Goal: Information Seeking & Learning: Learn about a topic

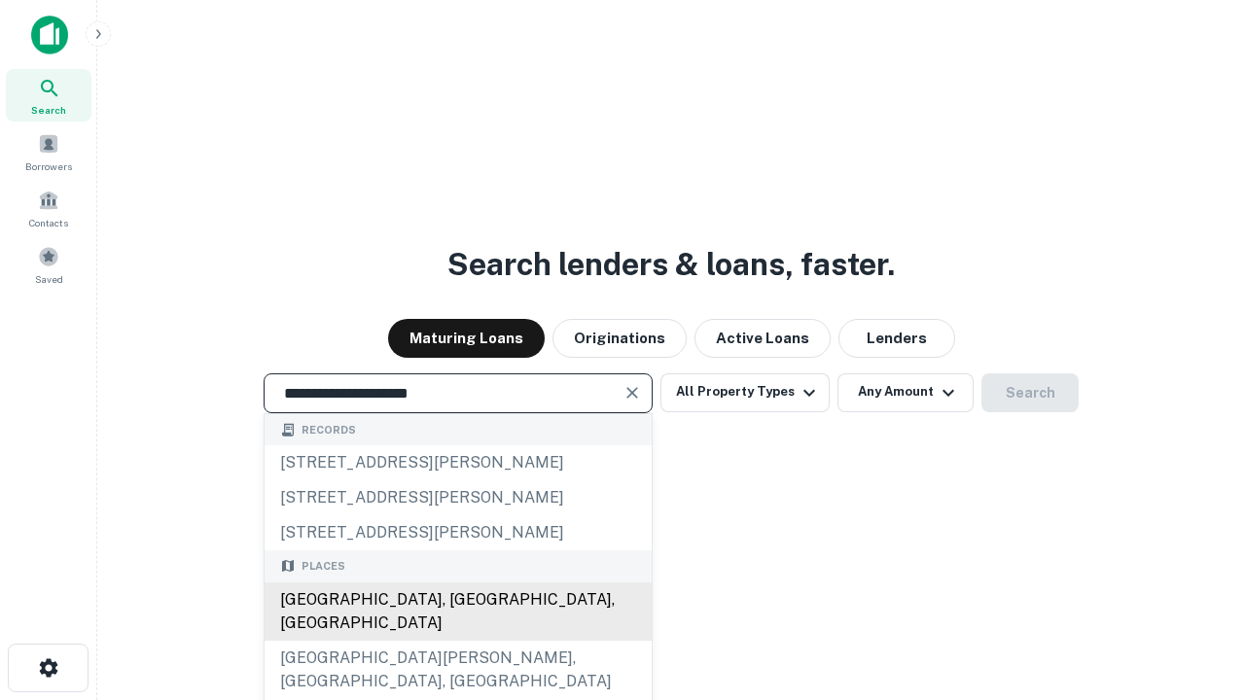
click at [457, 641] on div "[GEOGRAPHIC_DATA], [GEOGRAPHIC_DATA], [GEOGRAPHIC_DATA]" at bounding box center [457, 611] width 387 height 58
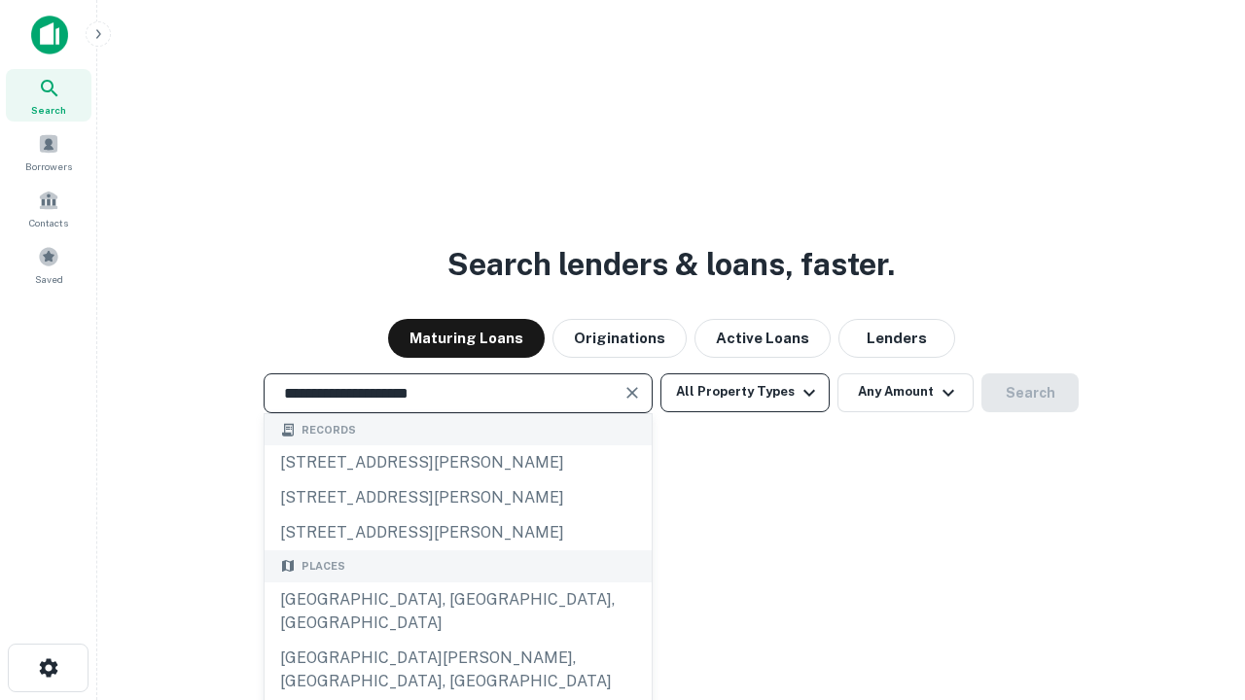
click at [745, 392] on button "All Property Types" at bounding box center [744, 392] width 169 height 39
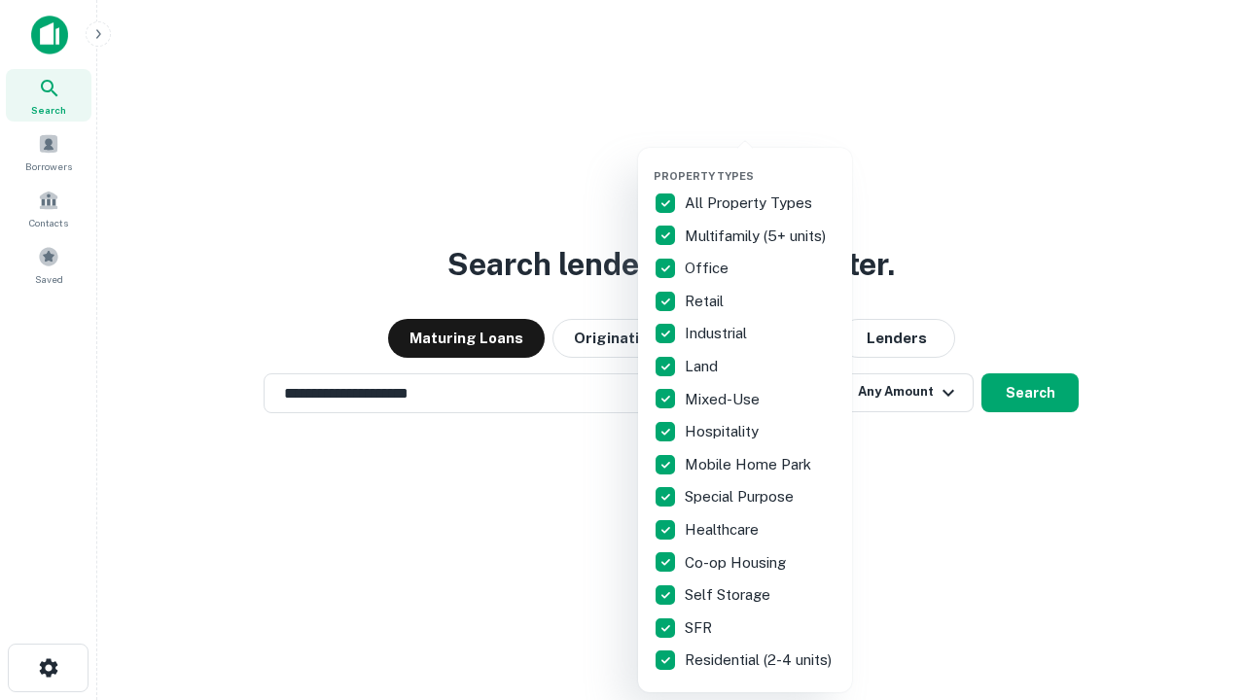
type input "**********"
click at [760, 163] on button "button" at bounding box center [760, 163] width 214 height 1
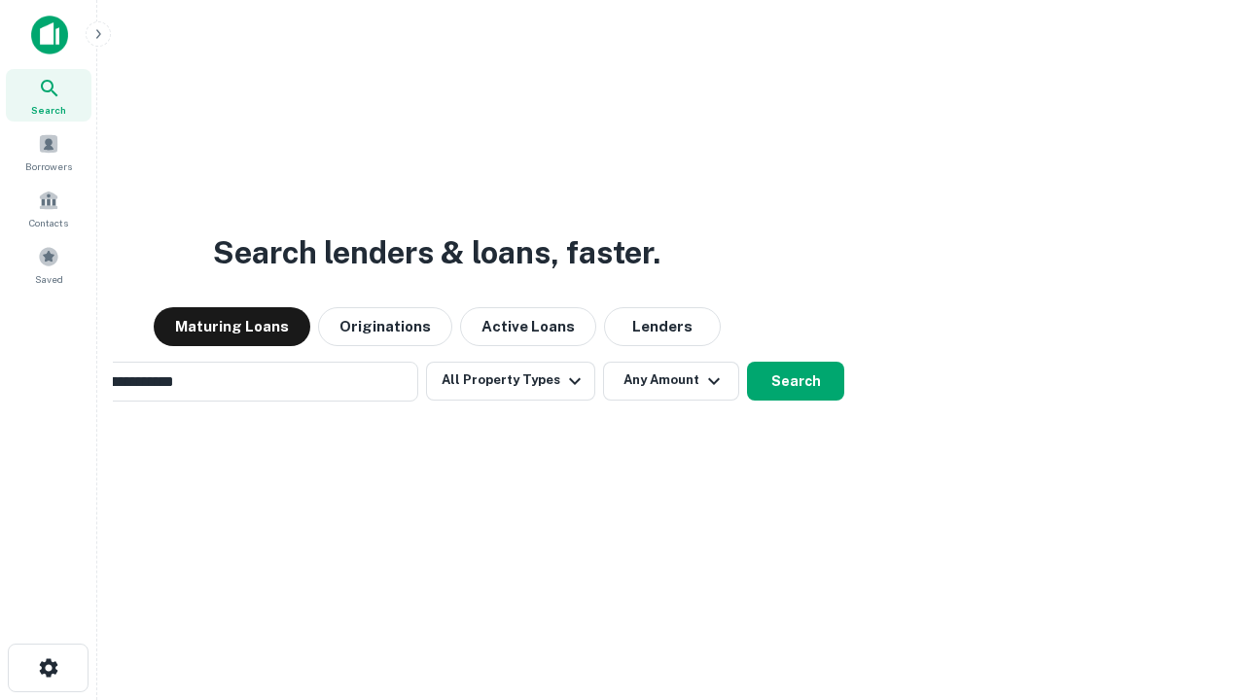
scroll to position [30, 0]
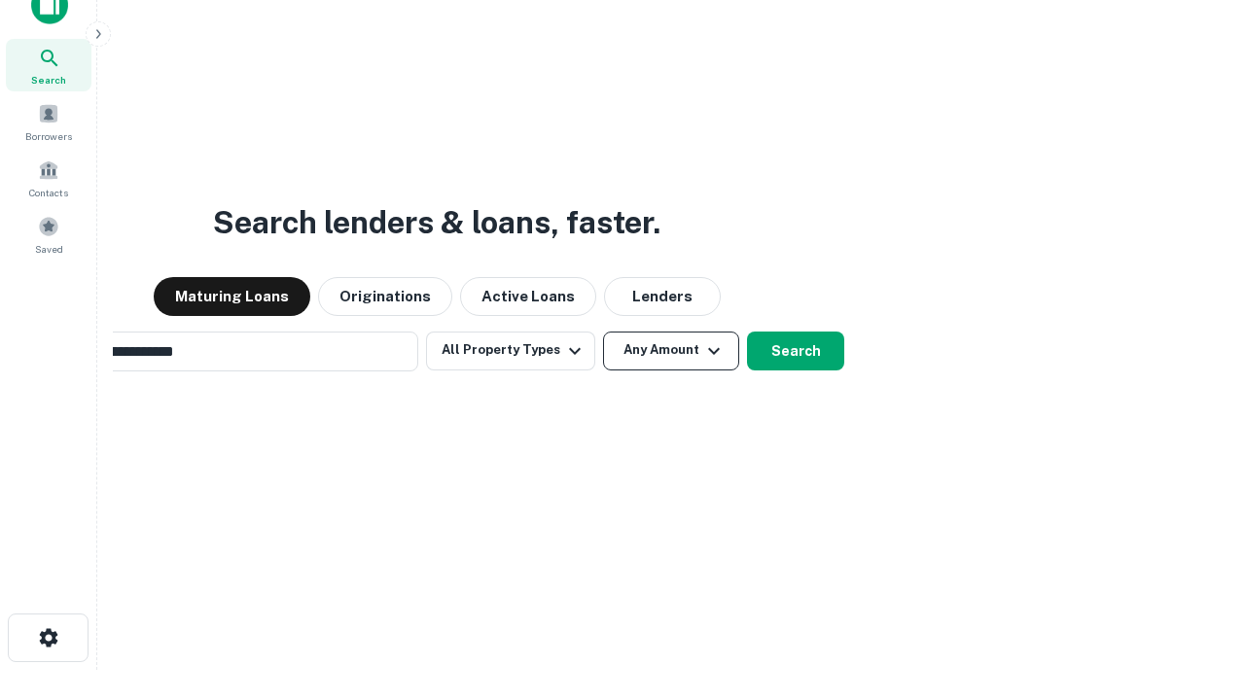
click at [603, 332] on button "Any Amount" at bounding box center [671, 351] width 136 height 39
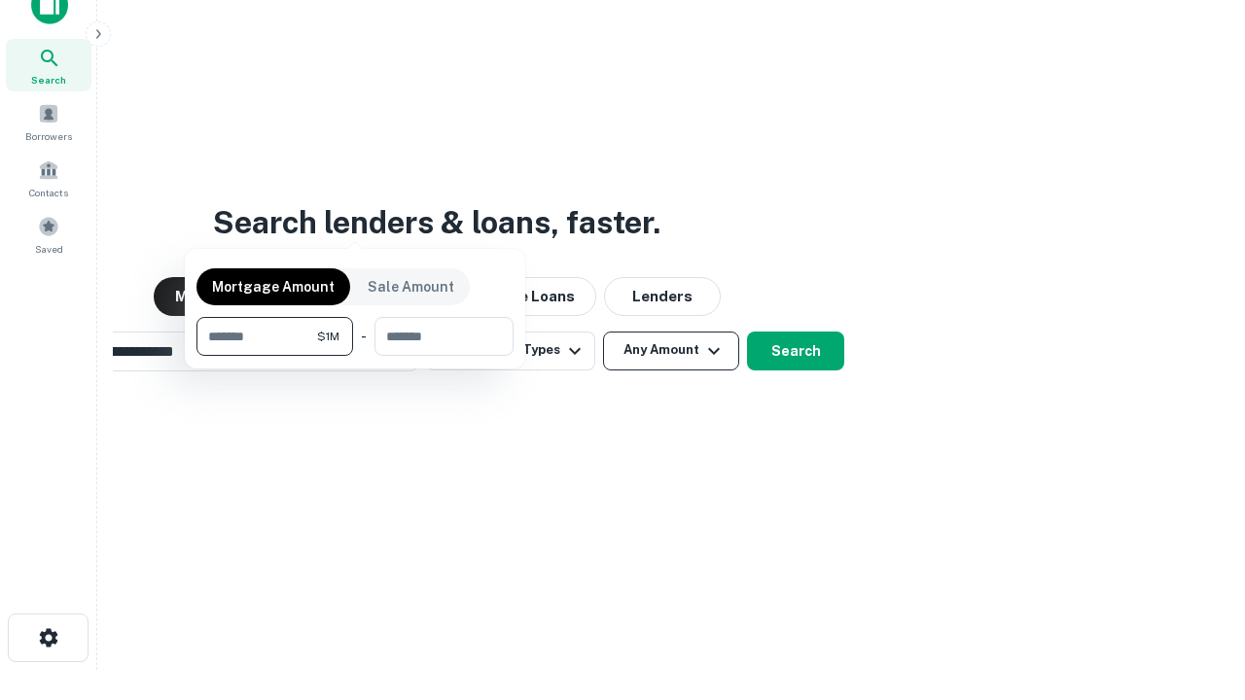
scroll to position [140, 550]
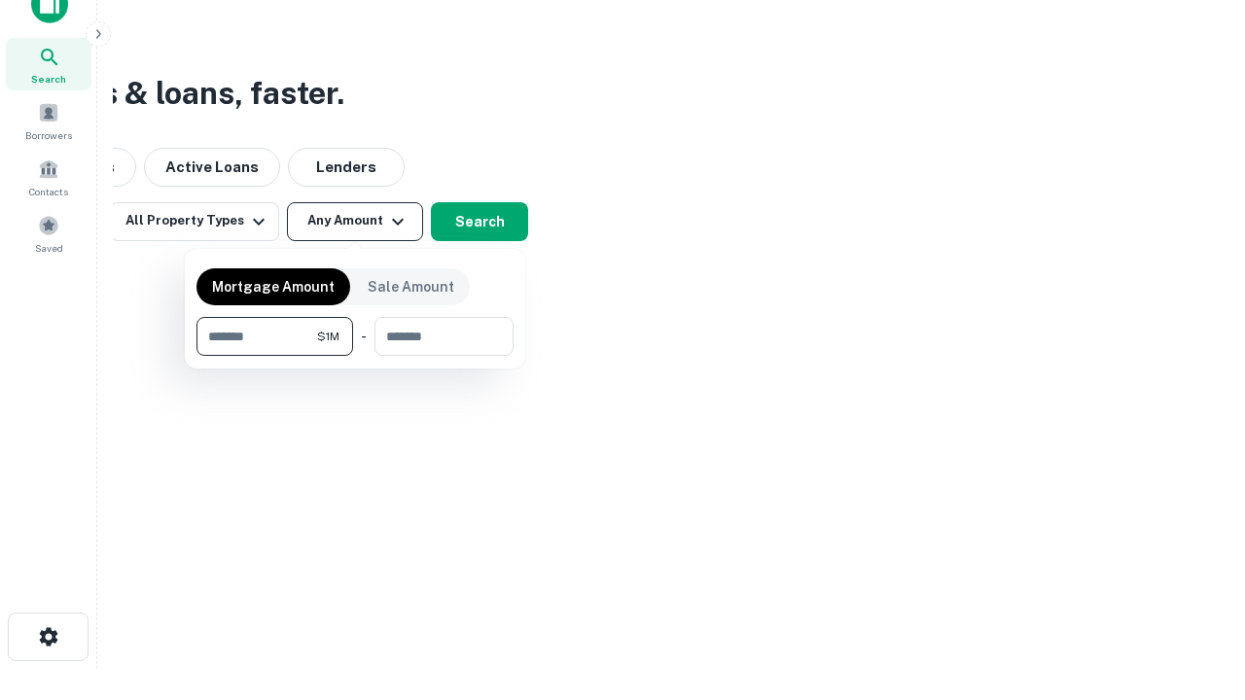
type input "*******"
click at [355, 356] on button "button" at bounding box center [354, 356] width 317 height 1
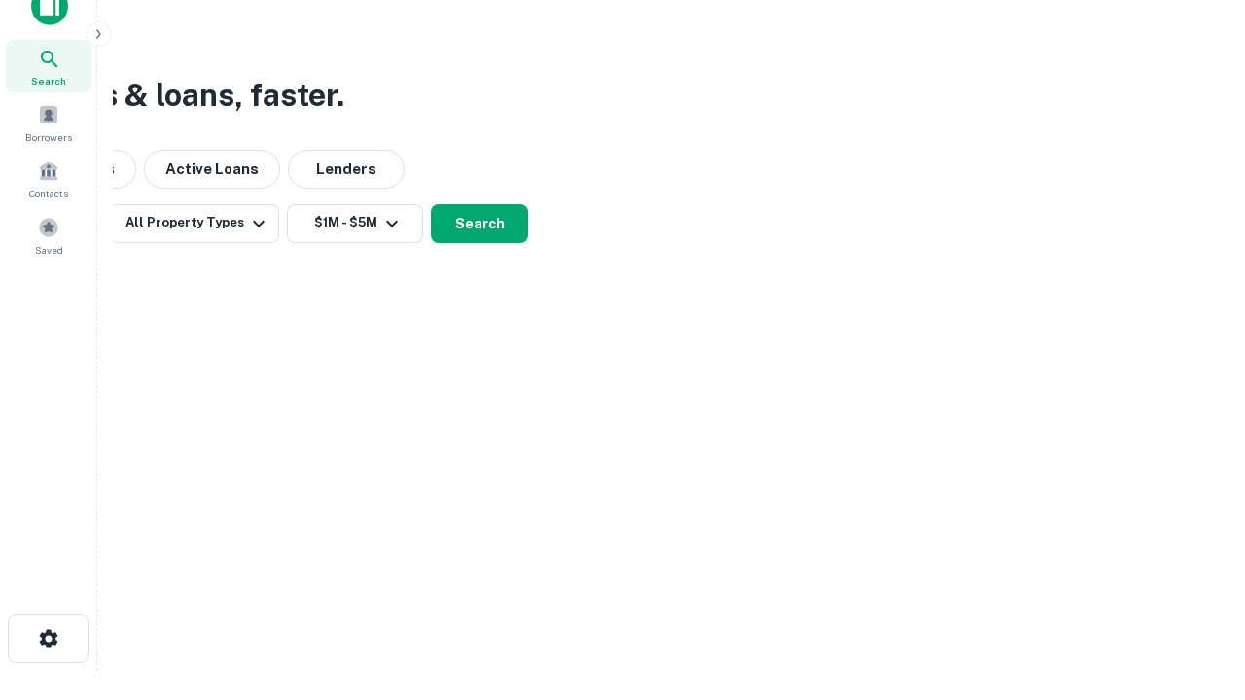
scroll to position [12, 359]
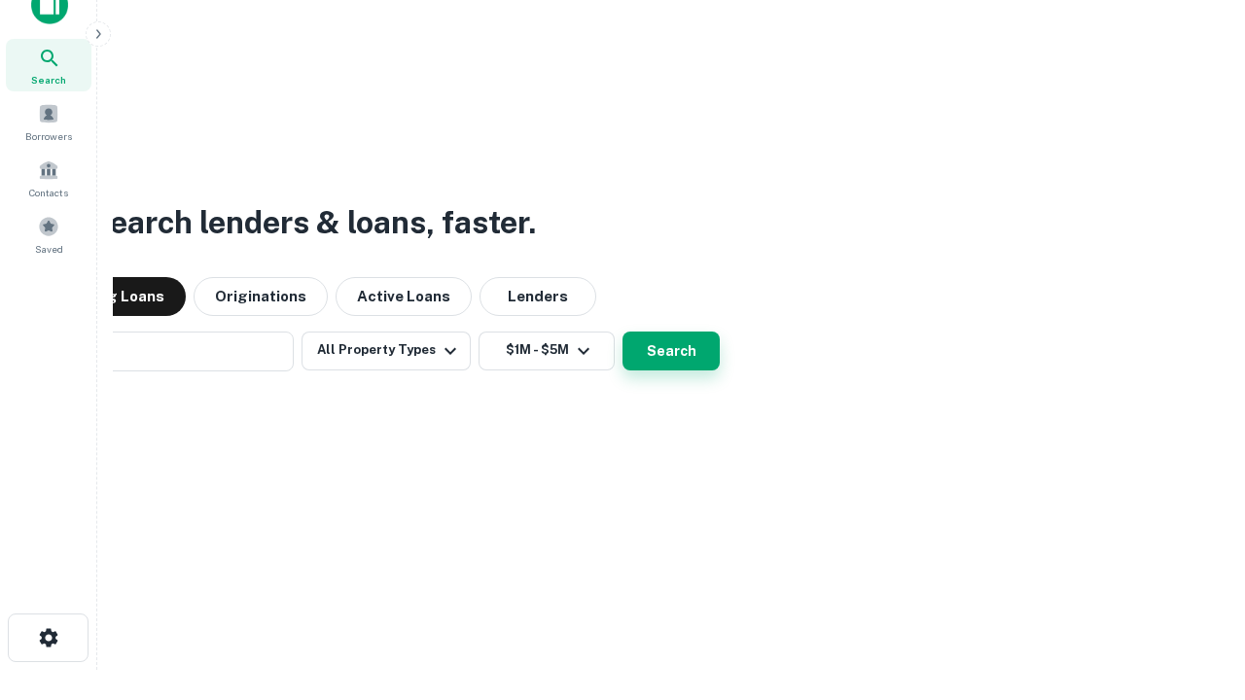
click at [622, 332] on button "Search" at bounding box center [670, 351] width 97 height 39
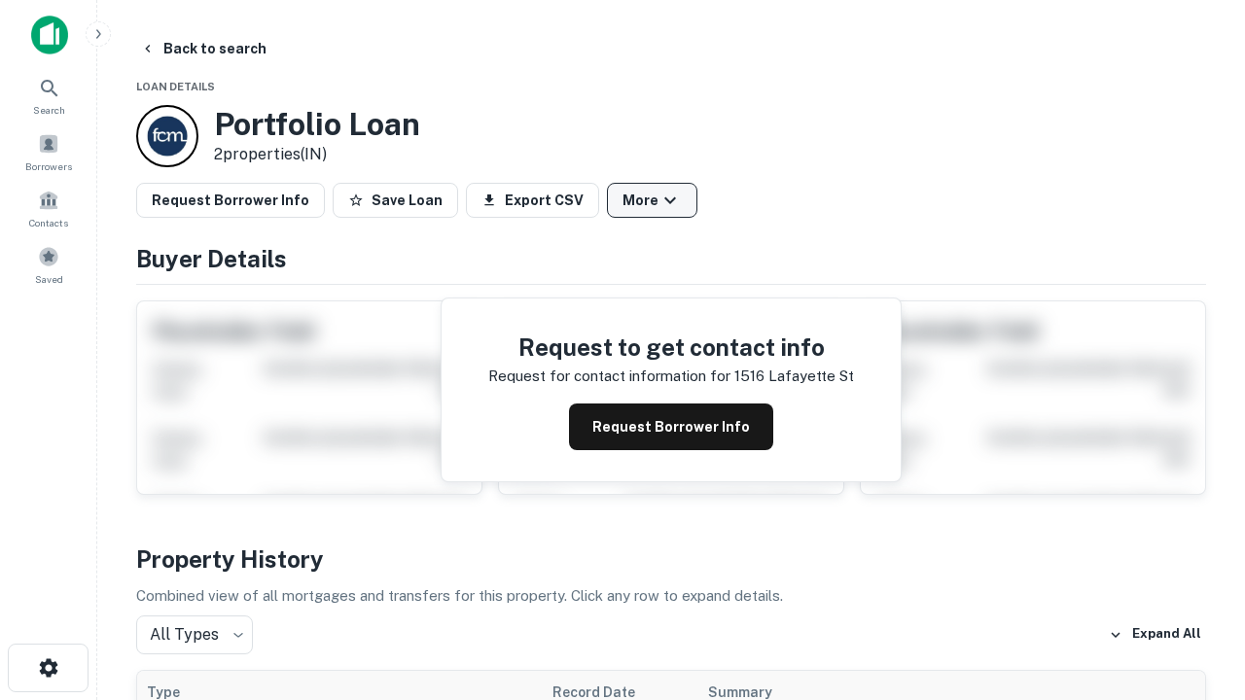
click at [652, 200] on button "More" at bounding box center [652, 200] width 90 height 35
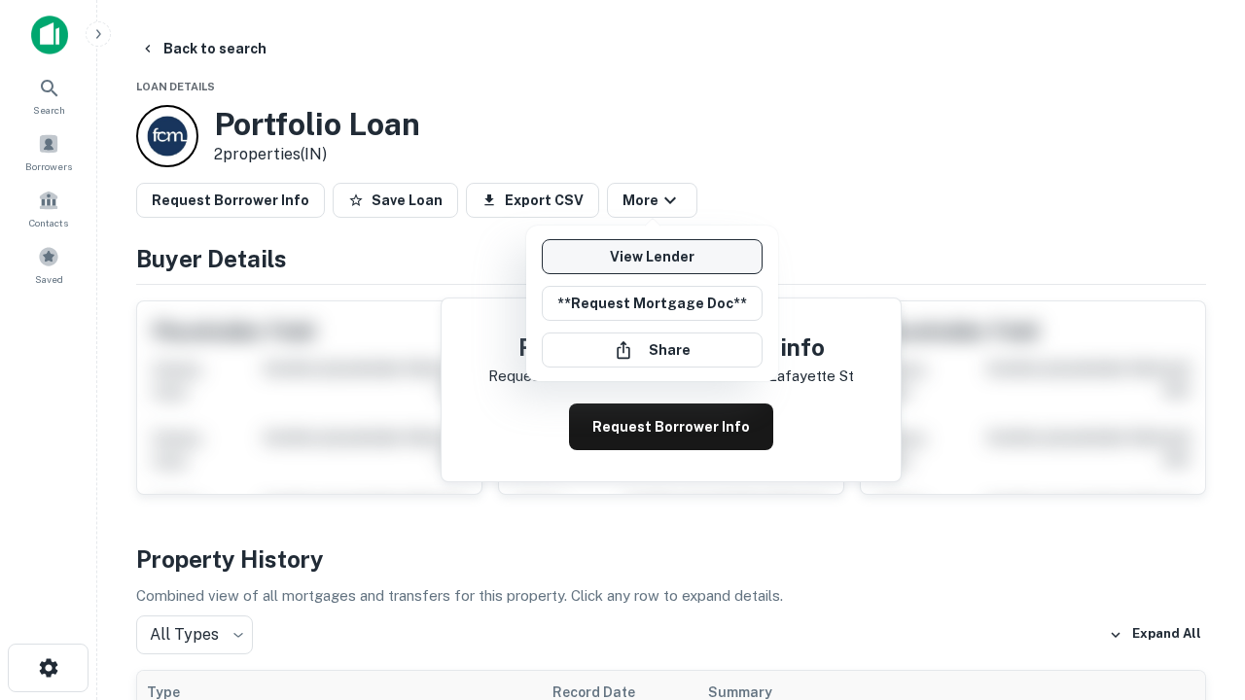
click at [652, 257] on link "View Lender" at bounding box center [652, 256] width 221 height 35
